Goal: Task Accomplishment & Management: Complete application form

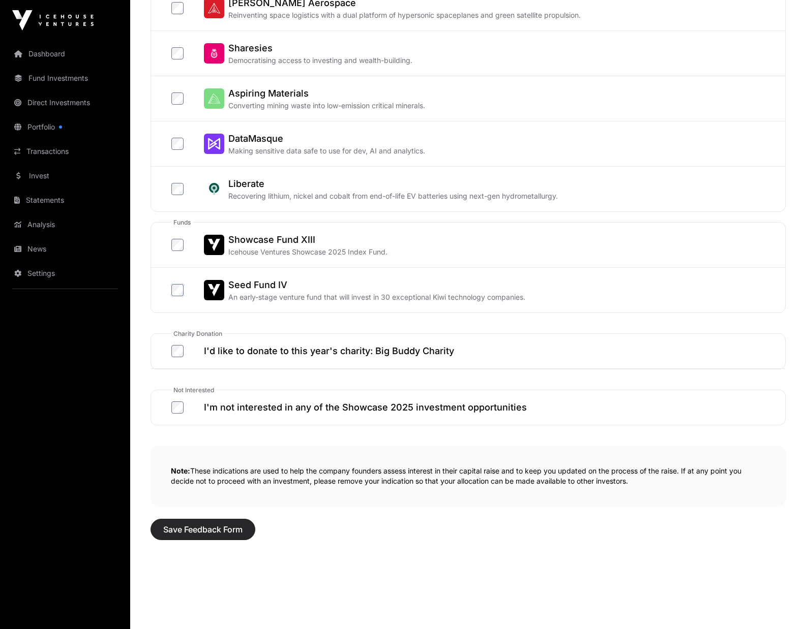
scroll to position [378, 0]
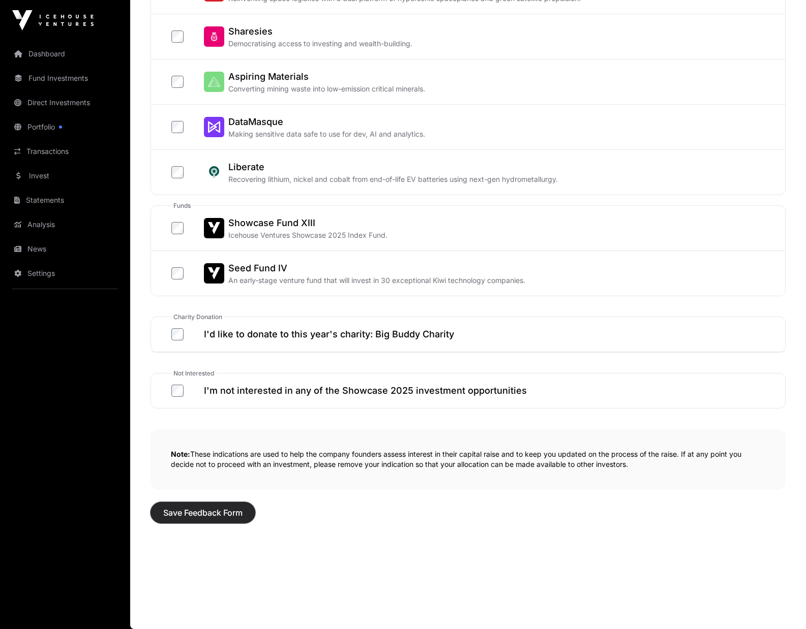
click at [204, 510] on span "Save Feedback Form" at bounding box center [202, 513] width 79 height 12
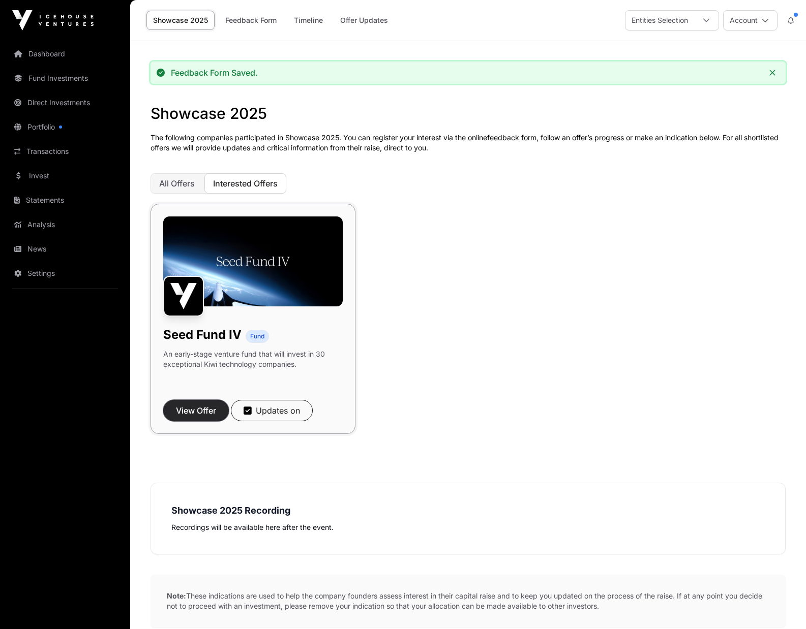
click at [199, 405] on span "View Offer" at bounding box center [196, 411] width 40 height 12
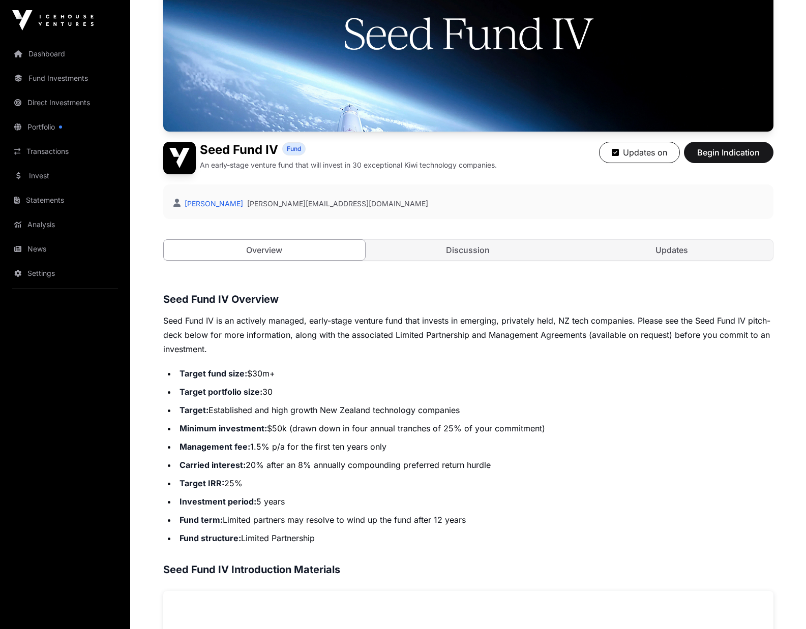
scroll to position [148, 0]
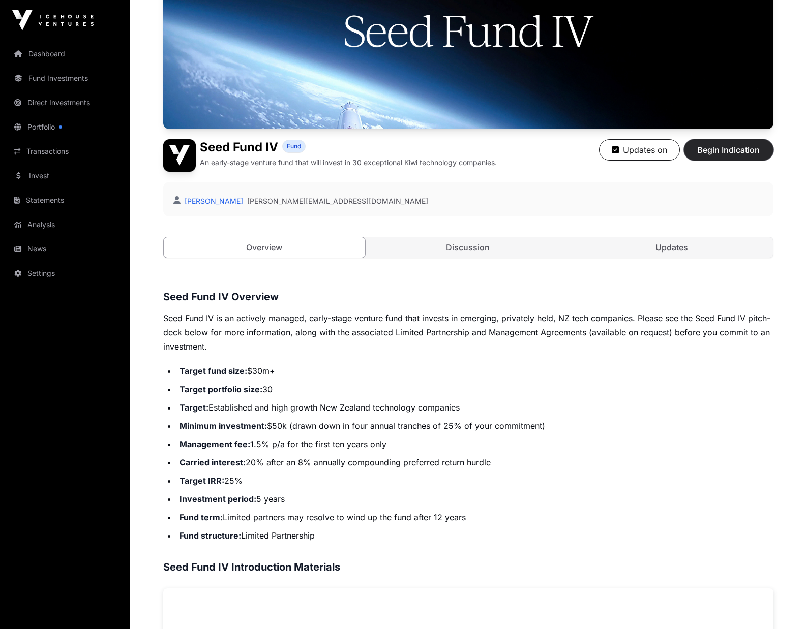
click at [731, 155] on span "Begin Indication" at bounding box center [728, 150] width 64 height 12
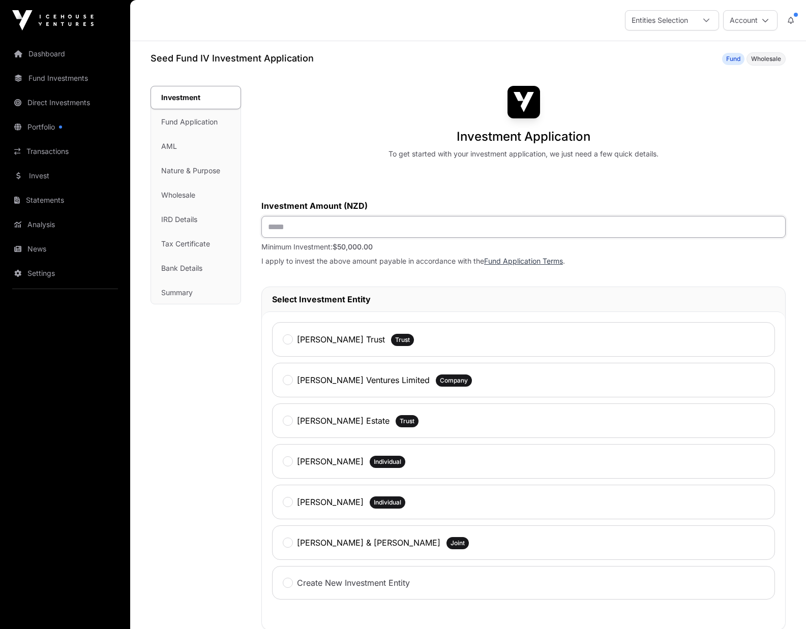
click at [277, 231] on input "text" at bounding box center [523, 227] width 524 height 22
type input "*******"
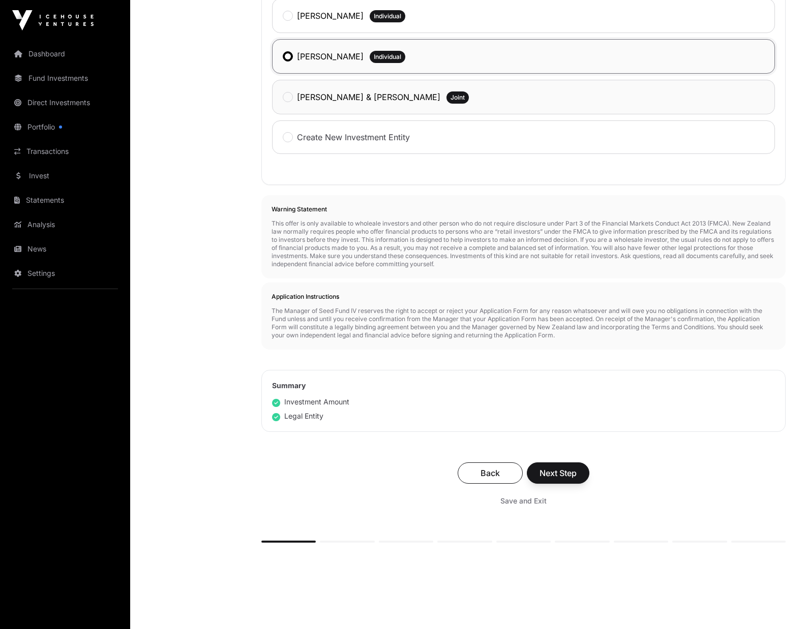
scroll to position [487, 0]
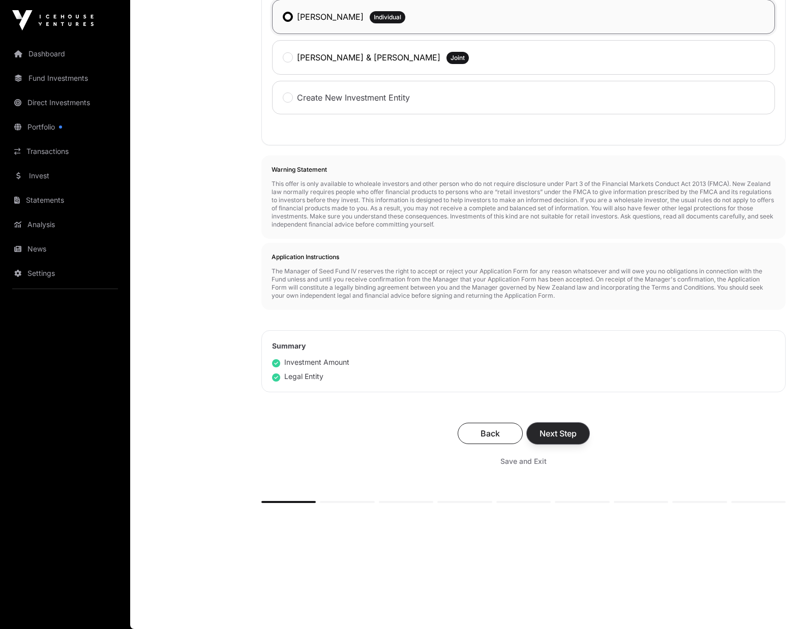
click at [562, 435] on span "Next Step" at bounding box center [557, 433] width 37 height 12
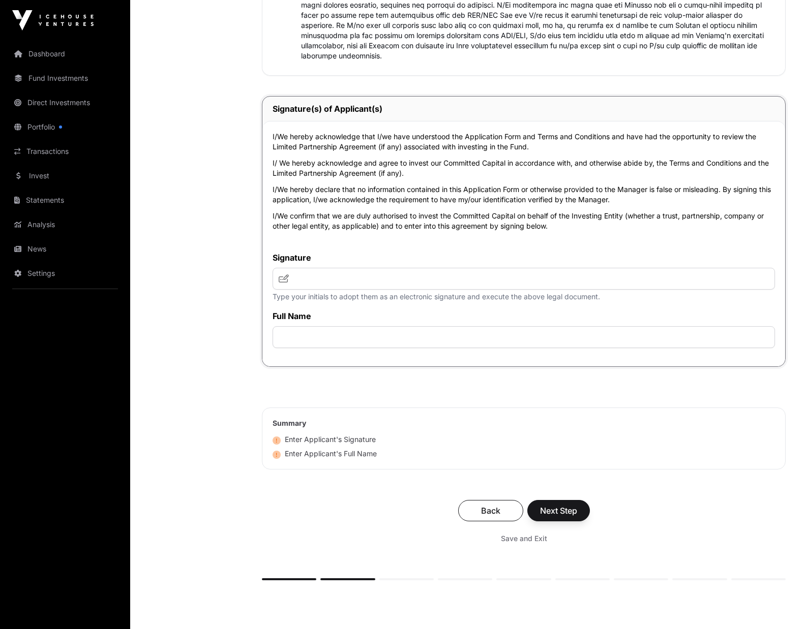
scroll to position [2290, 0]
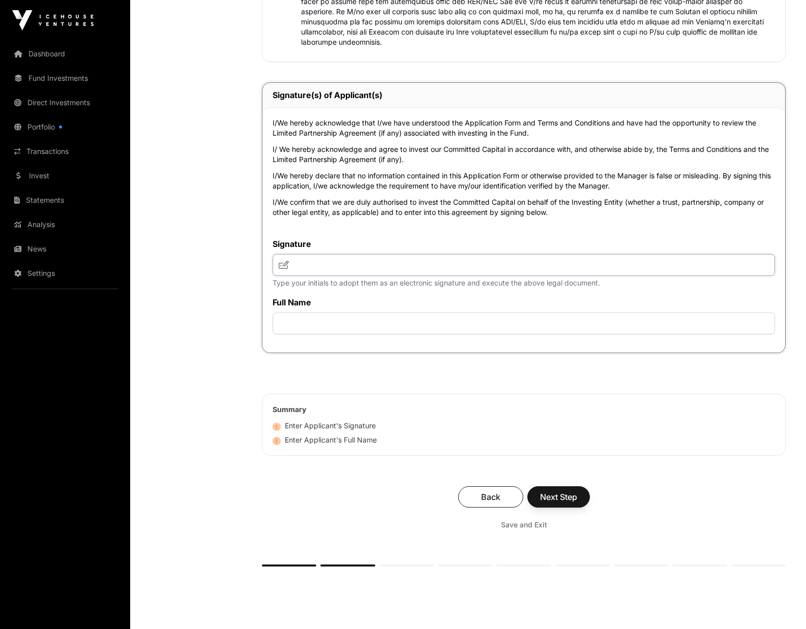
click at [298, 268] on input "text" at bounding box center [523, 265] width 502 height 22
click at [282, 266] on icon at bounding box center [284, 265] width 10 height 8
click at [286, 264] on icon at bounding box center [284, 265] width 10 height 8
click at [295, 328] on input "text" at bounding box center [523, 324] width 502 height 22
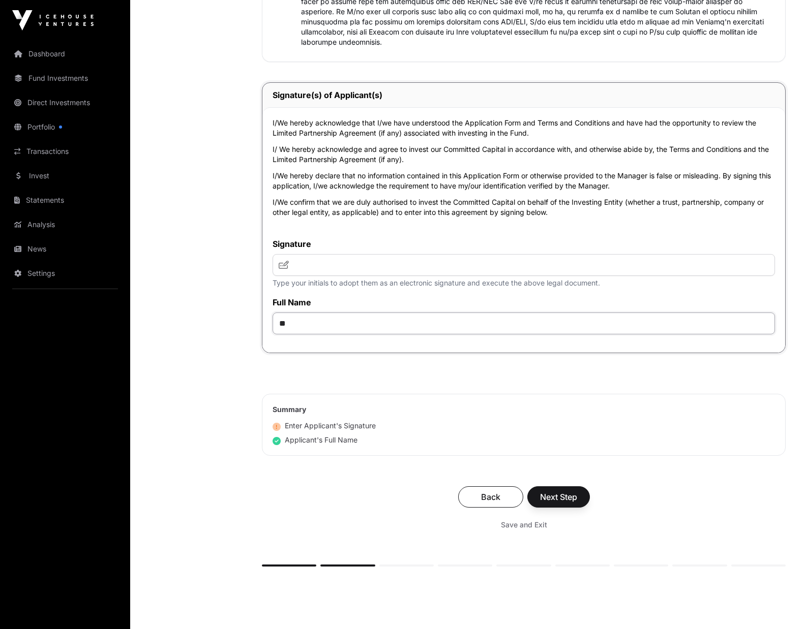
type input "*"
type input "**********"
click at [292, 271] on input "text" at bounding box center [523, 265] width 502 height 22
click at [282, 269] on icon at bounding box center [284, 265] width 10 height 8
click at [294, 263] on input "text" at bounding box center [523, 265] width 502 height 22
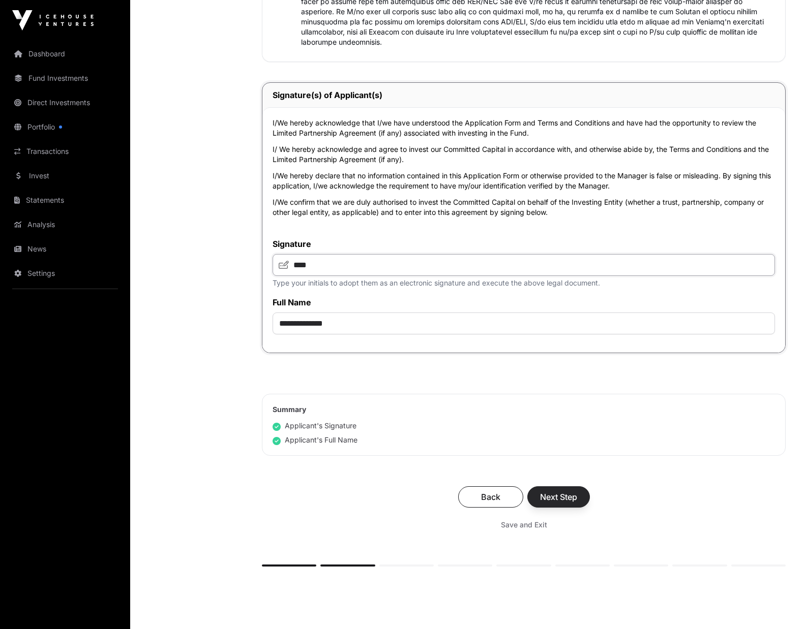
type input "***"
click at [558, 503] on span "Next Step" at bounding box center [558, 497] width 37 height 12
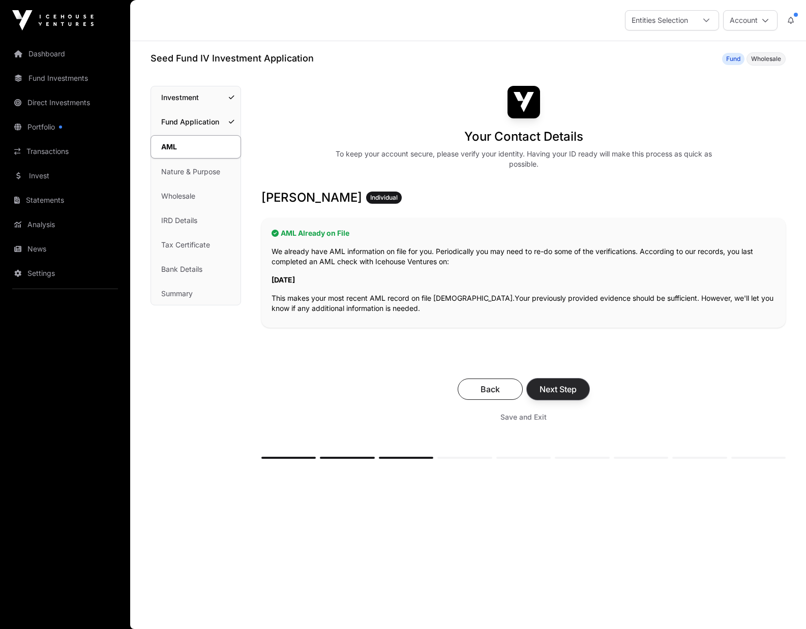
click at [556, 391] on span "Next Step" at bounding box center [557, 389] width 37 height 12
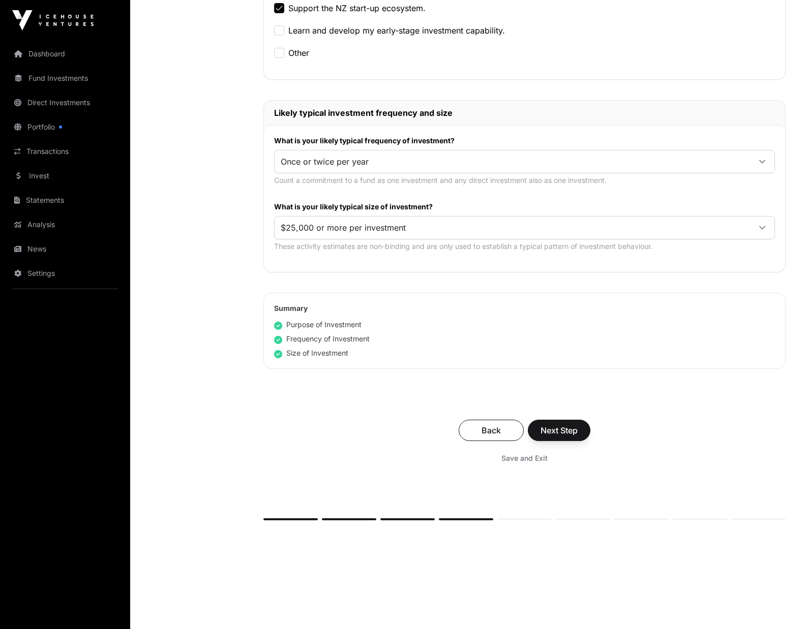
scroll to position [420, 0]
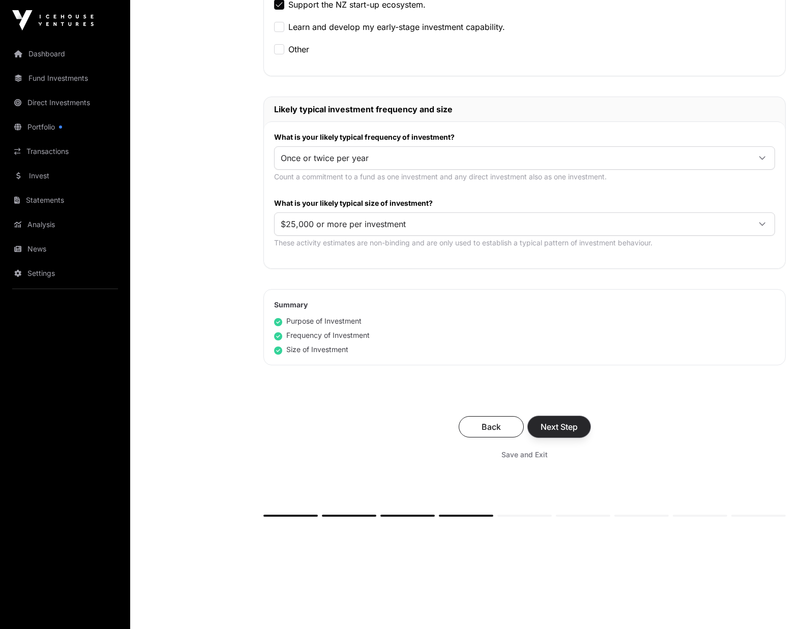
click at [562, 428] on span "Next Step" at bounding box center [558, 427] width 37 height 12
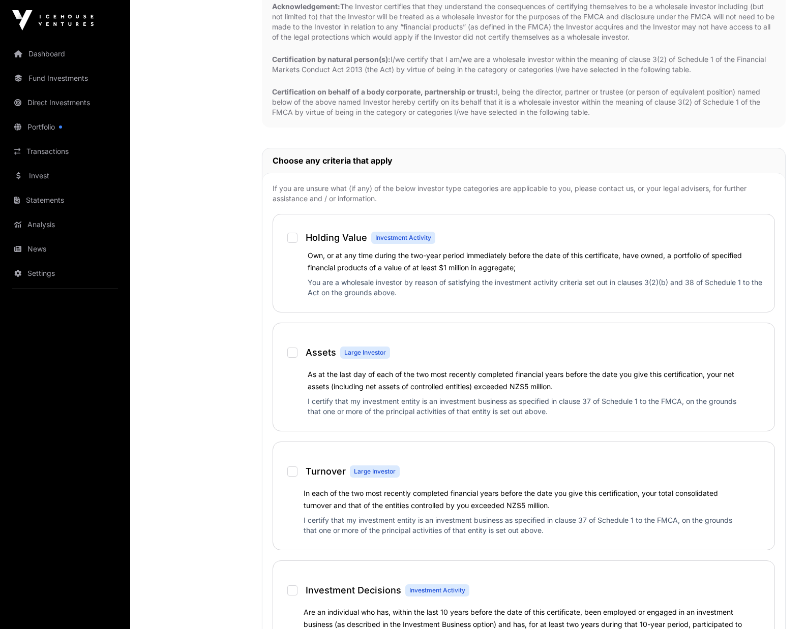
scroll to position [522, 0]
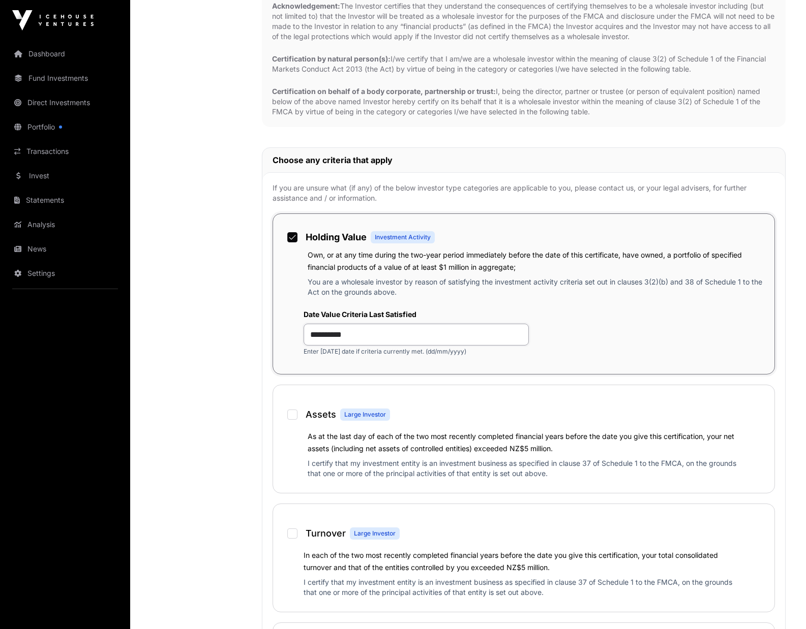
click at [330, 339] on input "**********" at bounding box center [415, 335] width 225 height 22
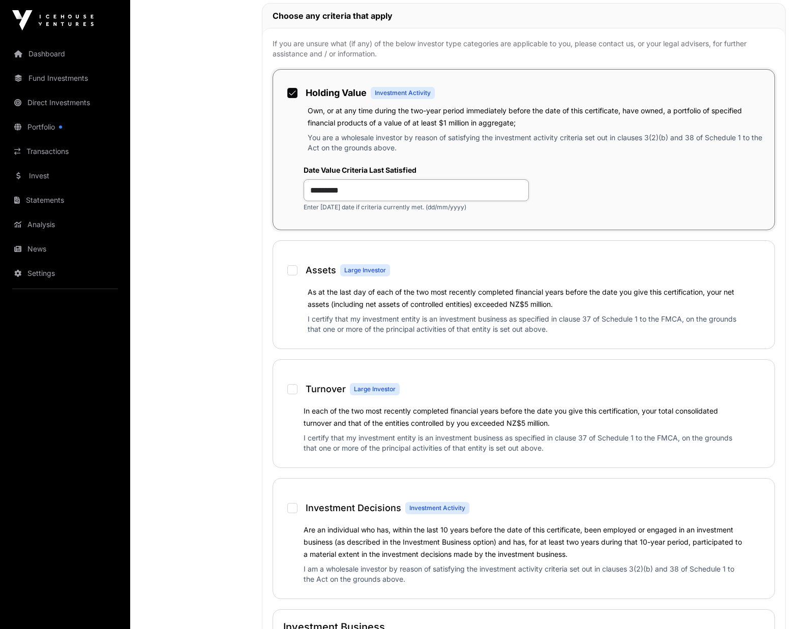
scroll to position [669, 0]
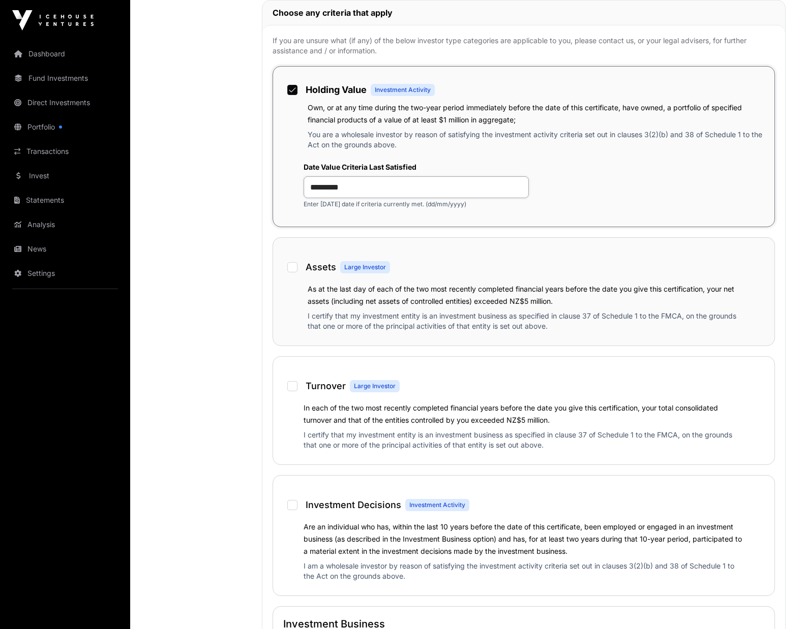
type input "*********"
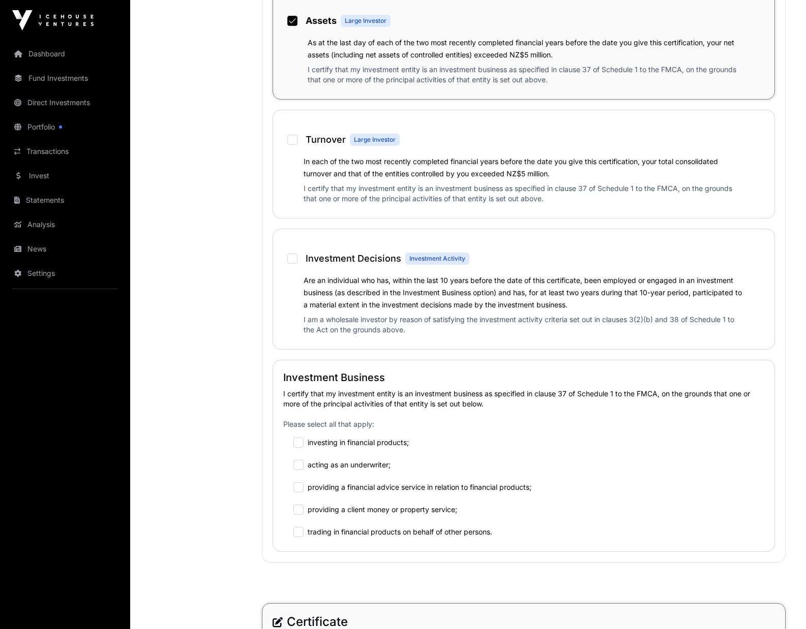
scroll to position [916, 0]
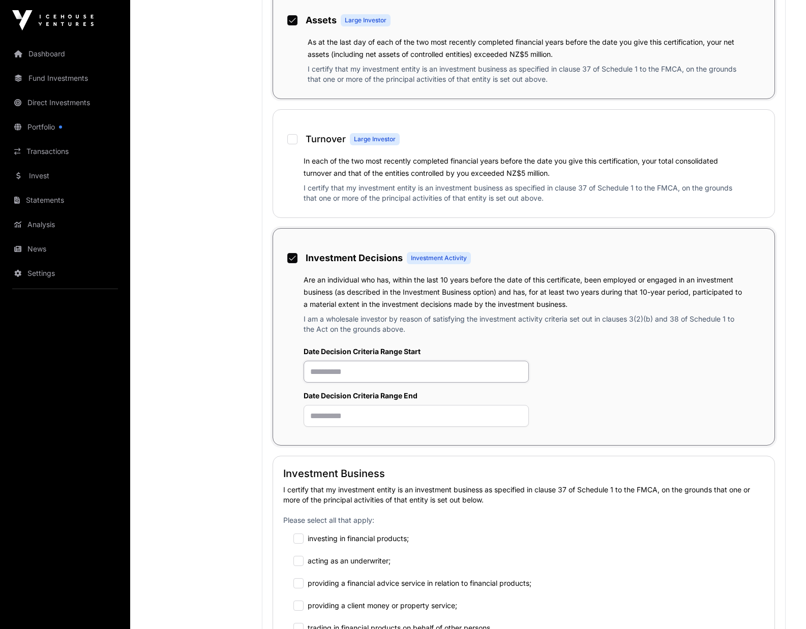
click at [321, 370] on input "text" at bounding box center [415, 372] width 225 height 22
type input "*********"
click at [323, 416] on input "text" at bounding box center [415, 416] width 225 height 22
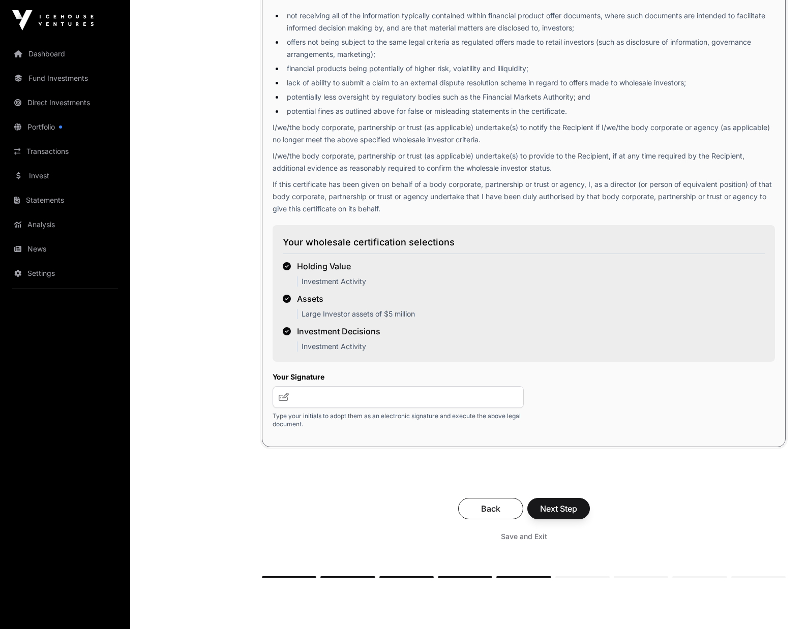
scroll to position [1732, 0]
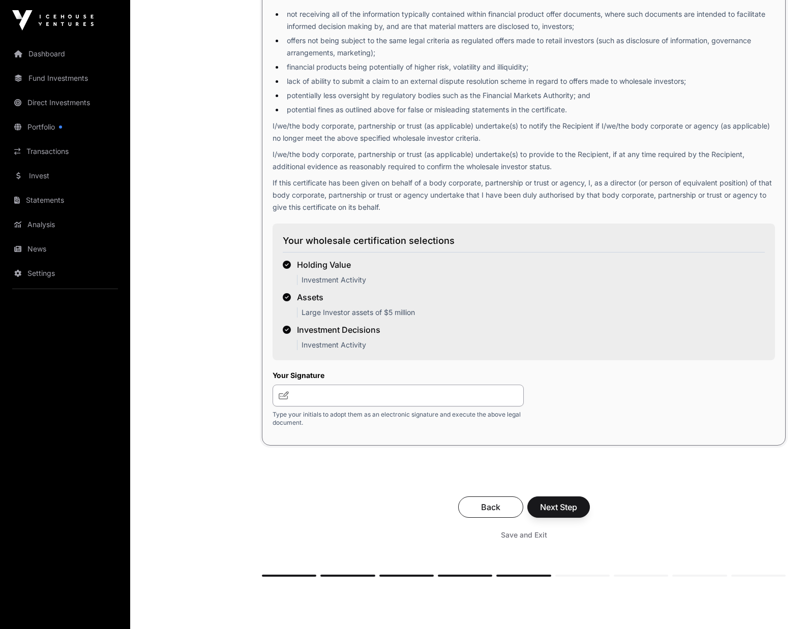
type input "*********"
click at [305, 405] on input "text" at bounding box center [397, 396] width 251 height 22
type input "***"
click at [560, 518] on button "Next Step" at bounding box center [558, 507] width 63 height 21
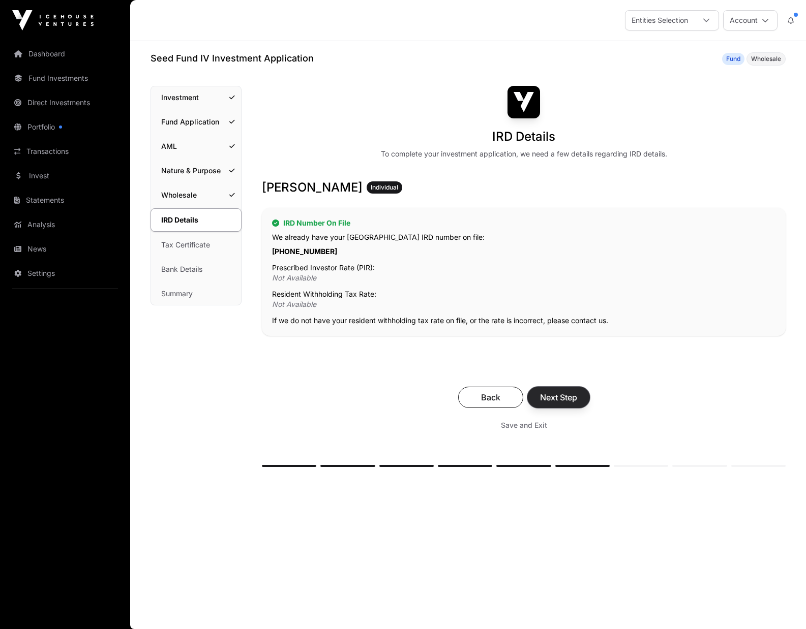
click at [559, 404] on button "Next Step" at bounding box center [558, 397] width 63 height 21
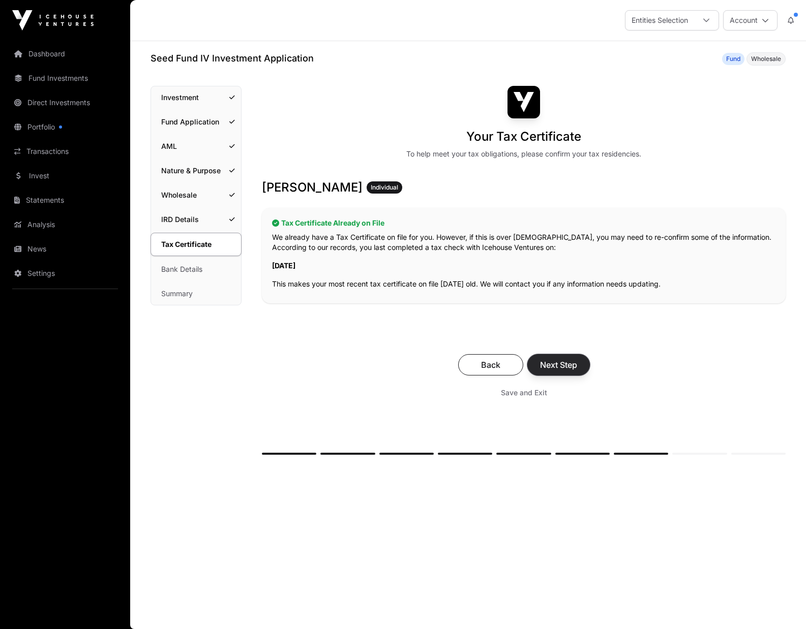
click at [560, 362] on span "Next Step" at bounding box center [558, 365] width 37 height 12
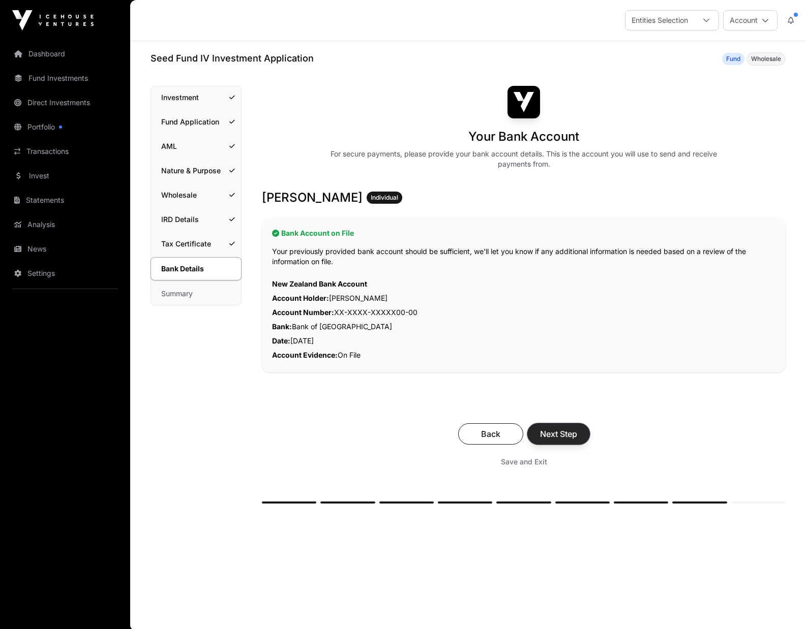
click at [572, 432] on span "Next Step" at bounding box center [558, 434] width 37 height 12
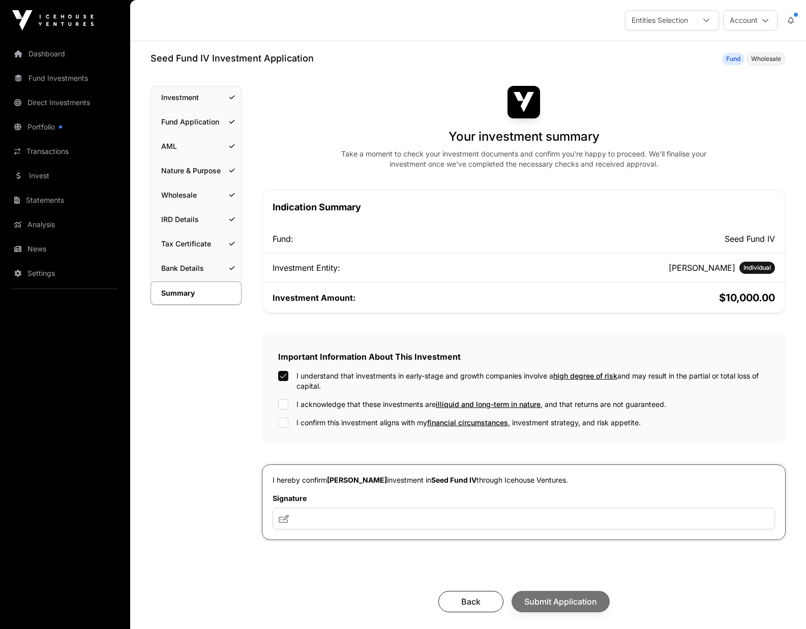
click at [284, 398] on div "I understand that investments in early-stage and growth companies involve a hig…" at bounding box center [523, 399] width 491 height 57
click at [337, 525] on input "text" at bounding box center [523, 519] width 502 height 22
type input "***"
click at [551, 608] on span "Submit Application" at bounding box center [560, 602] width 73 height 12
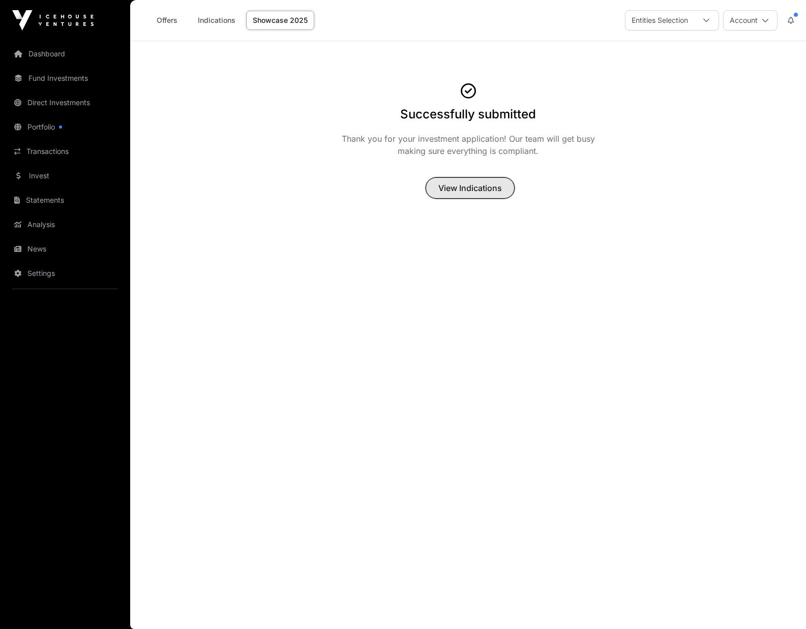
click at [475, 193] on span "View Indications" at bounding box center [470, 188] width 64 height 12
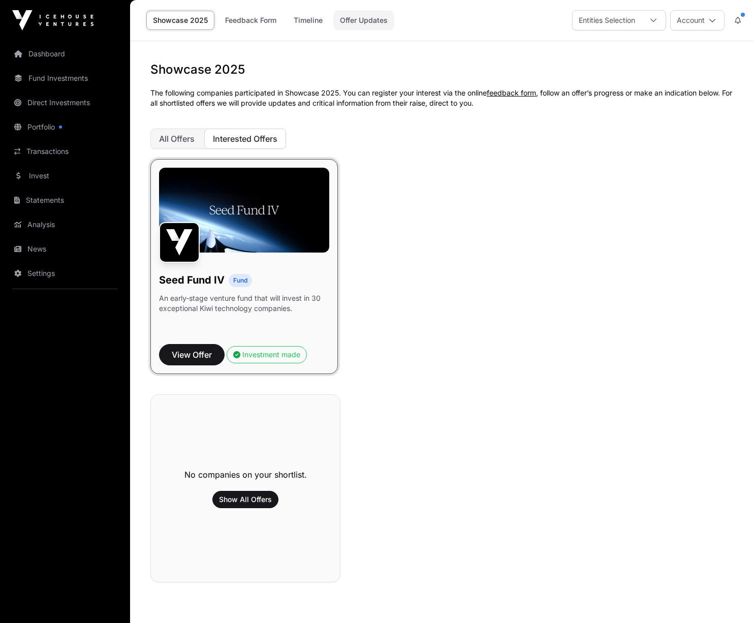
click at [368, 19] on link "Offer Updates" at bounding box center [363, 20] width 61 height 19
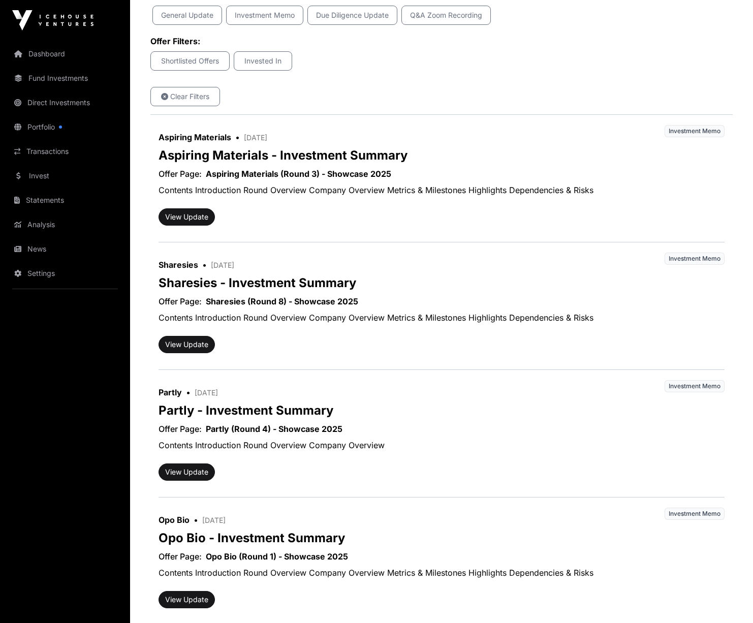
scroll to position [139, 0]
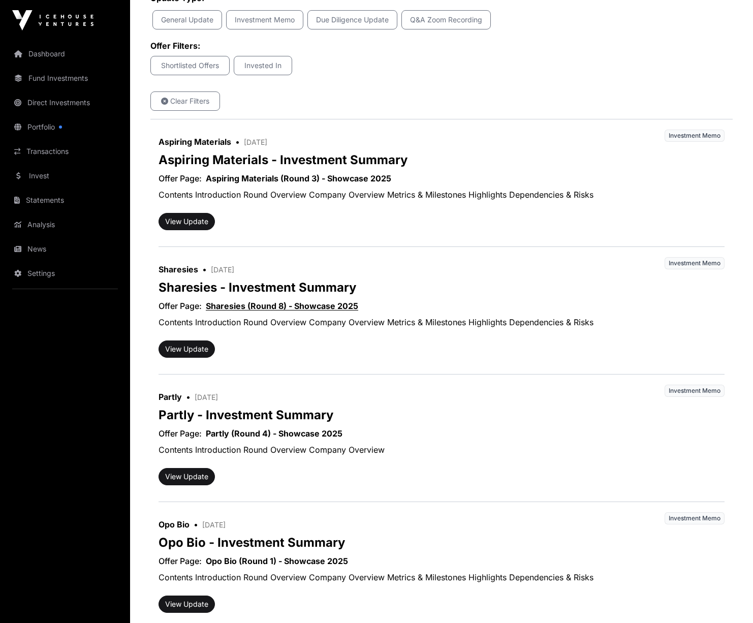
click at [249, 306] on link "Sharesies (Round 8) - Showcase 2025" at bounding box center [282, 306] width 152 height 12
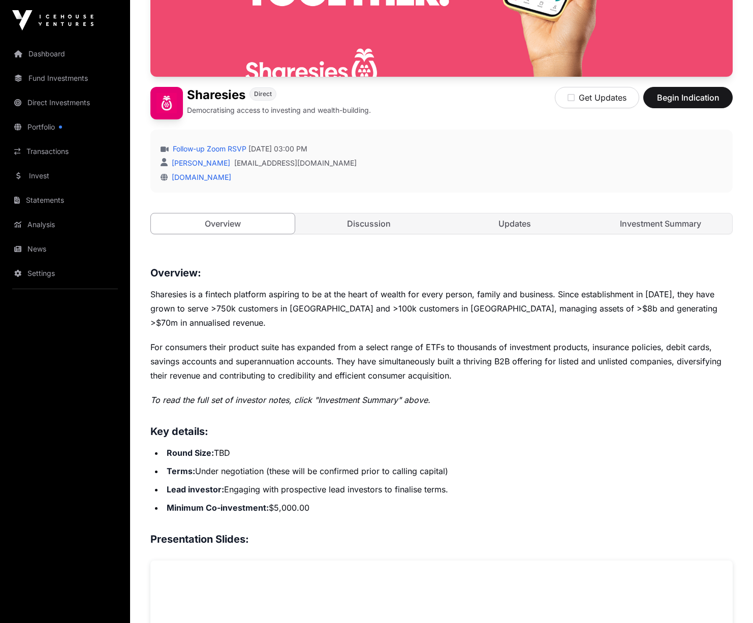
scroll to position [176, 0]
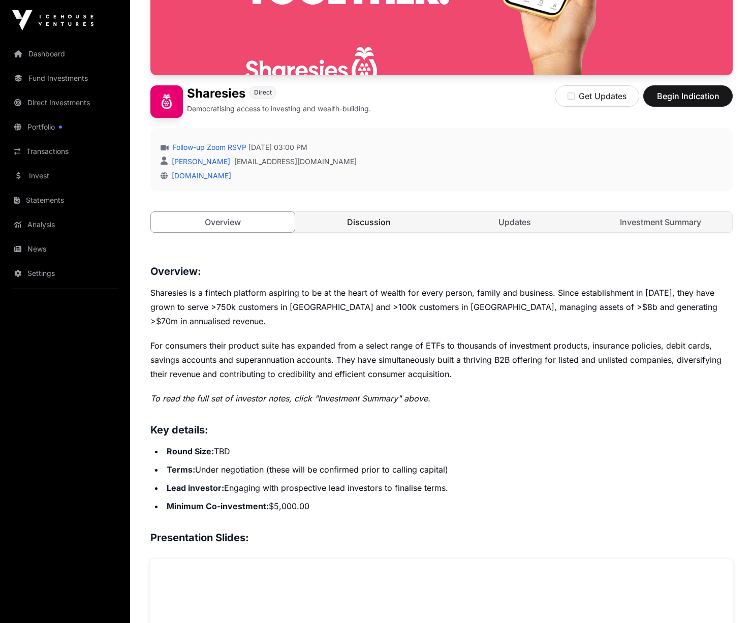
click at [336, 222] on link "Discussion" at bounding box center [369, 222] width 144 height 20
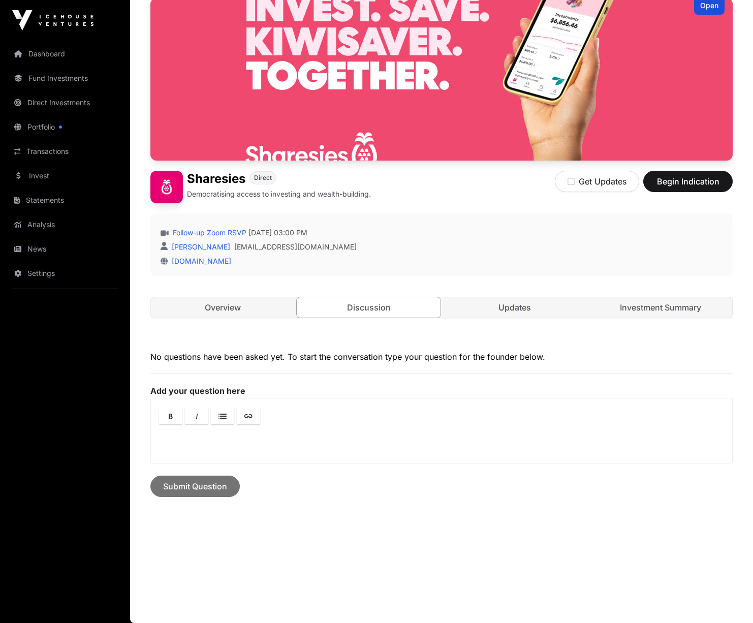
scroll to position [91, 0]
click at [504, 309] on link "Updates" at bounding box center [515, 307] width 144 height 20
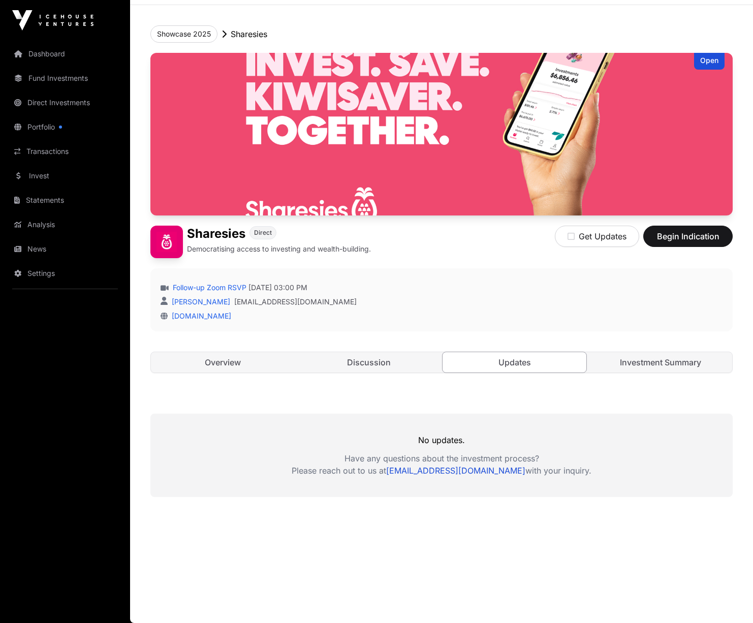
scroll to position [36, 0]
click at [660, 364] on link "Investment Summary" at bounding box center [661, 362] width 144 height 20
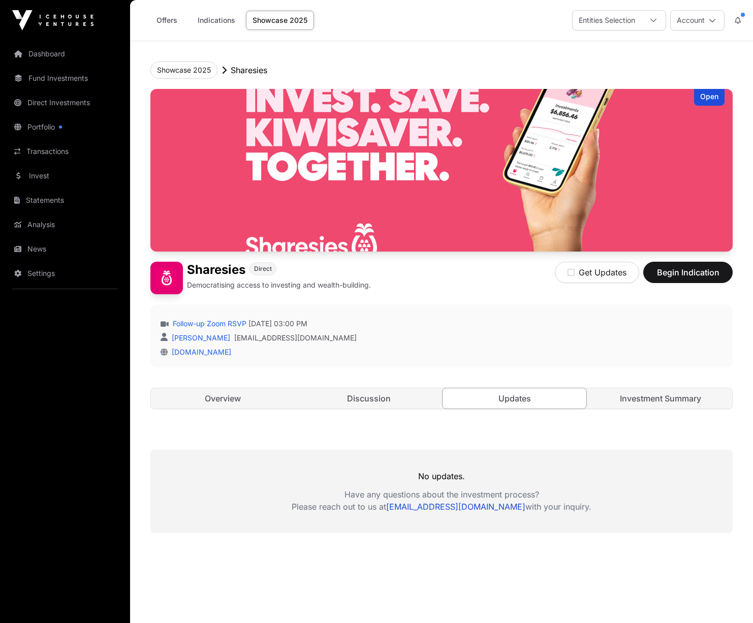
scroll to position [36, 0]
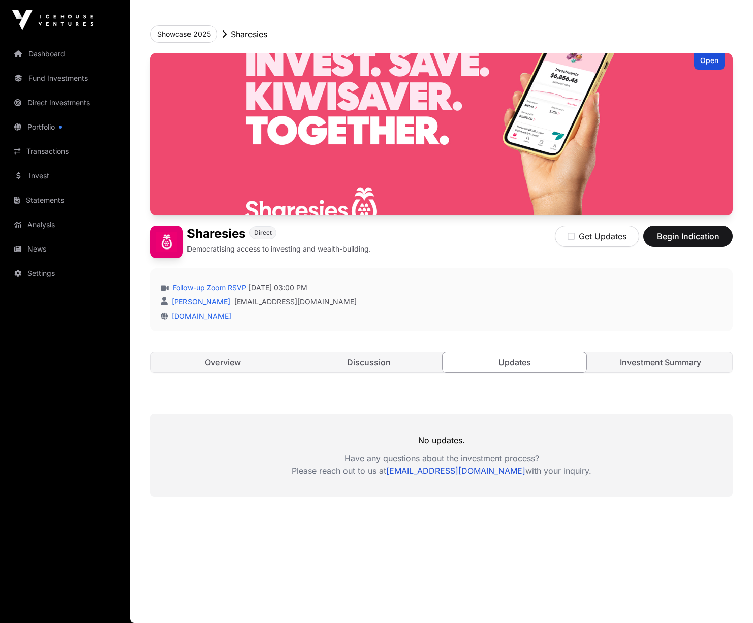
scroll to position [91, 0]
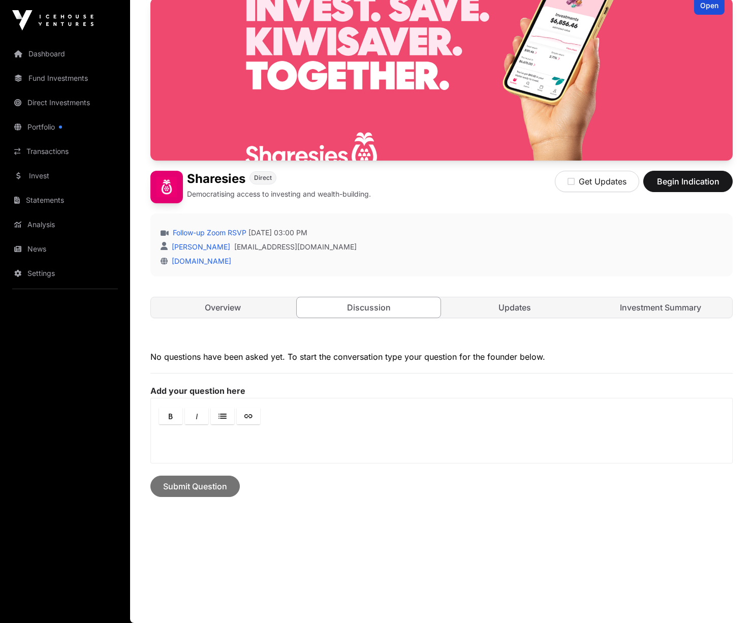
scroll to position [176, 0]
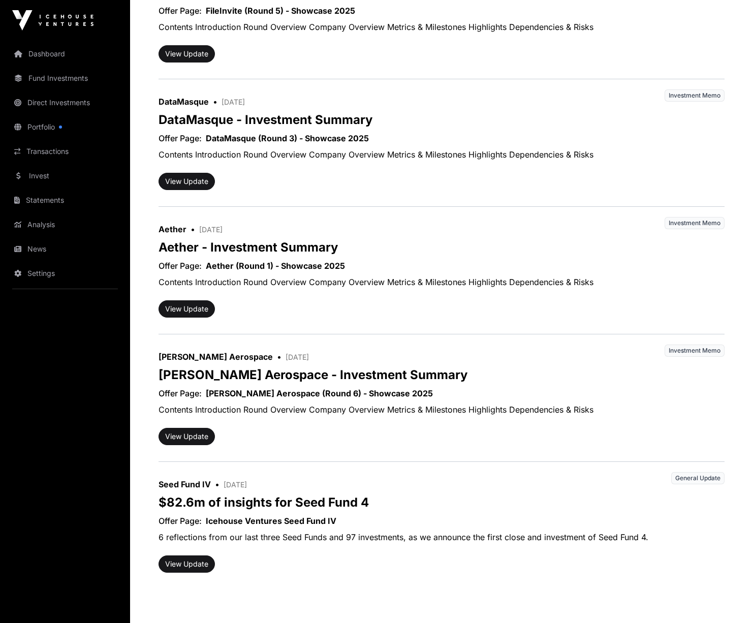
scroll to position [959, 0]
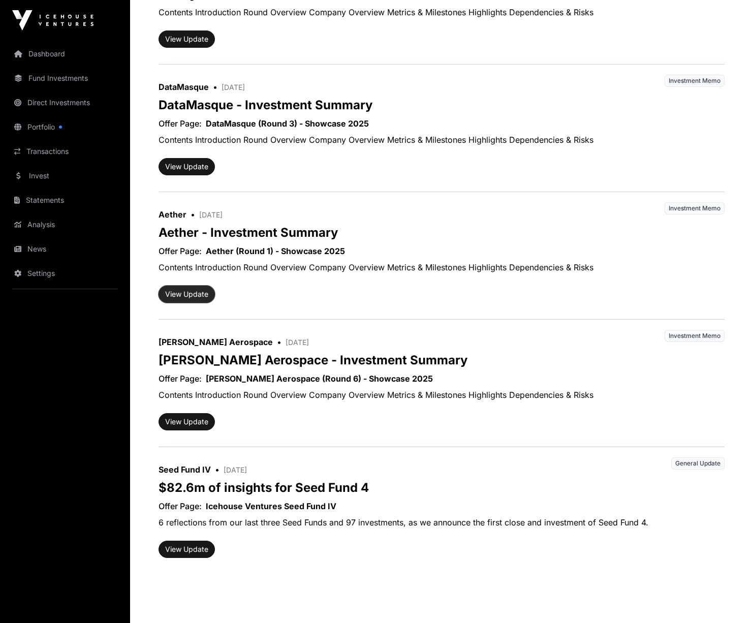
click at [196, 289] on button "View Update" at bounding box center [187, 294] width 56 height 17
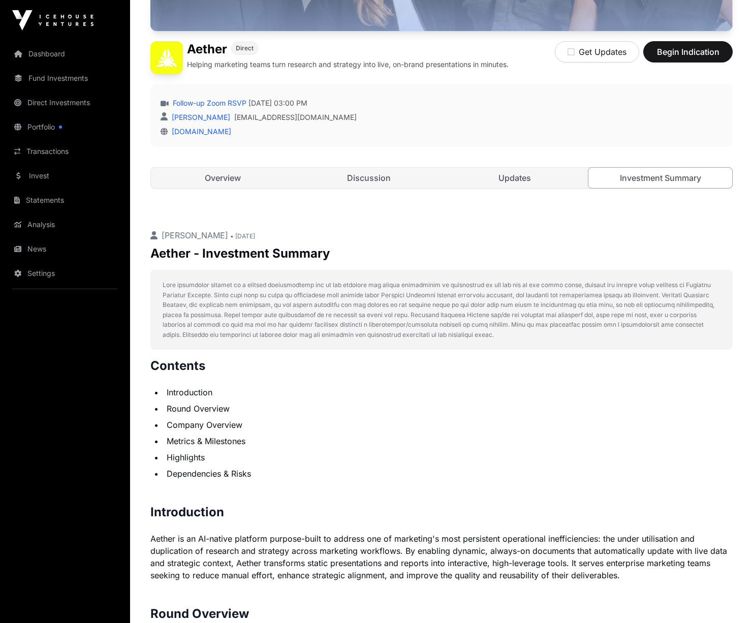
scroll to position [189, 0]
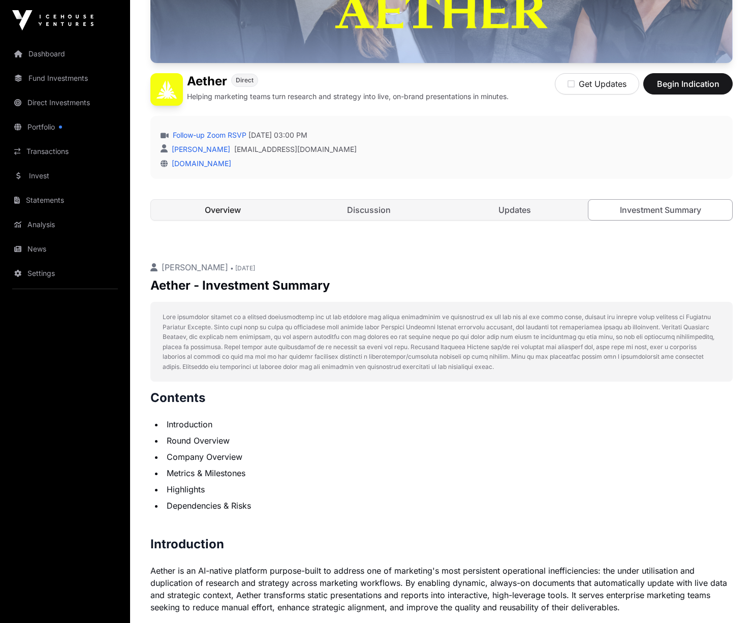
click at [210, 209] on link "Overview" at bounding box center [223, 210] width 144 height 20
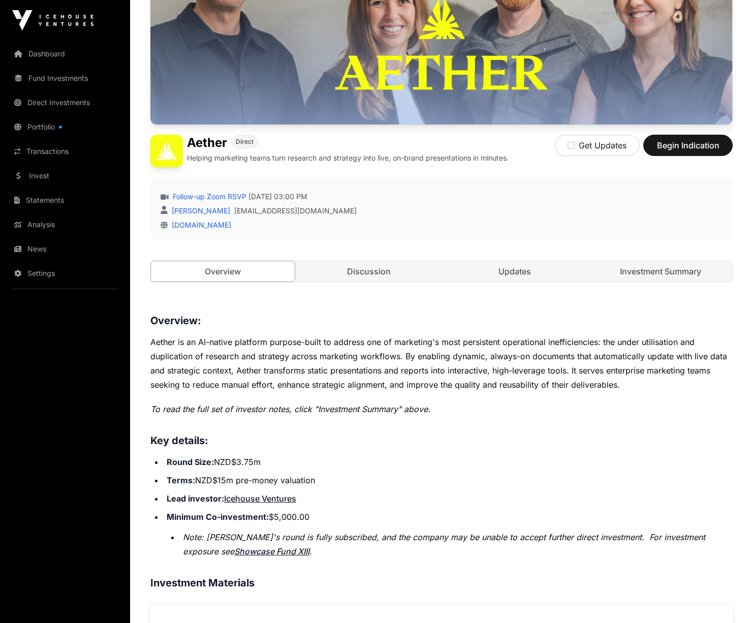
scroll to position [91, 0]
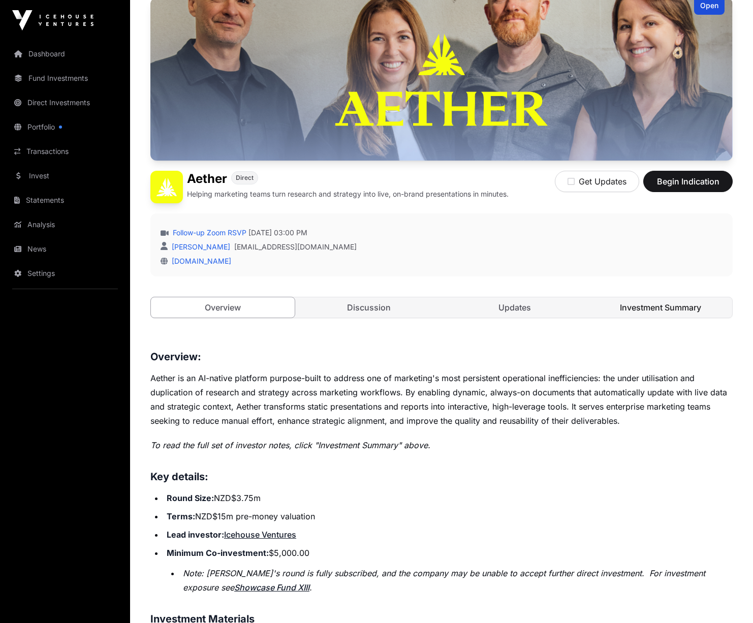
click at [636, 312] on link "Investment Summary" at bounding box center [661, 307] width 144 height 20
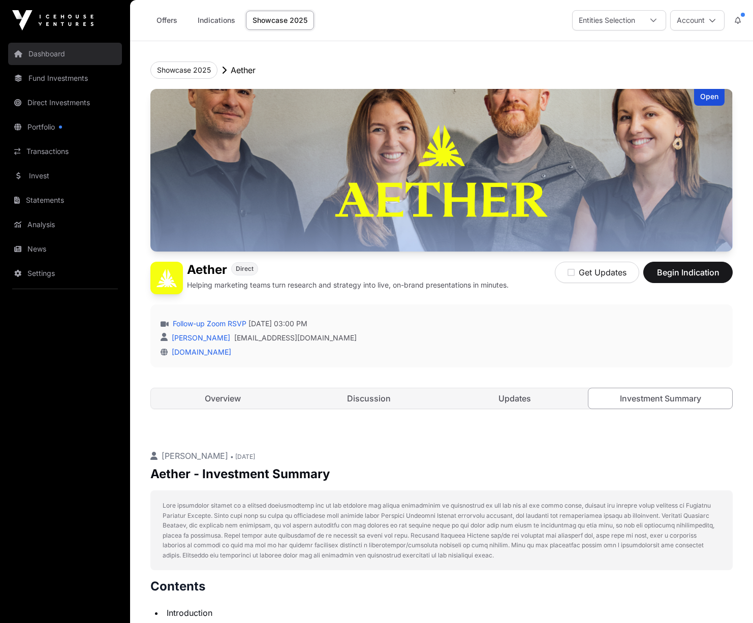
click at [57, 53] on link "Dashboard" at bounding box center [65, 54] width 114 height 22
